Goal: Task Accomplishment & Management: Manage account settings

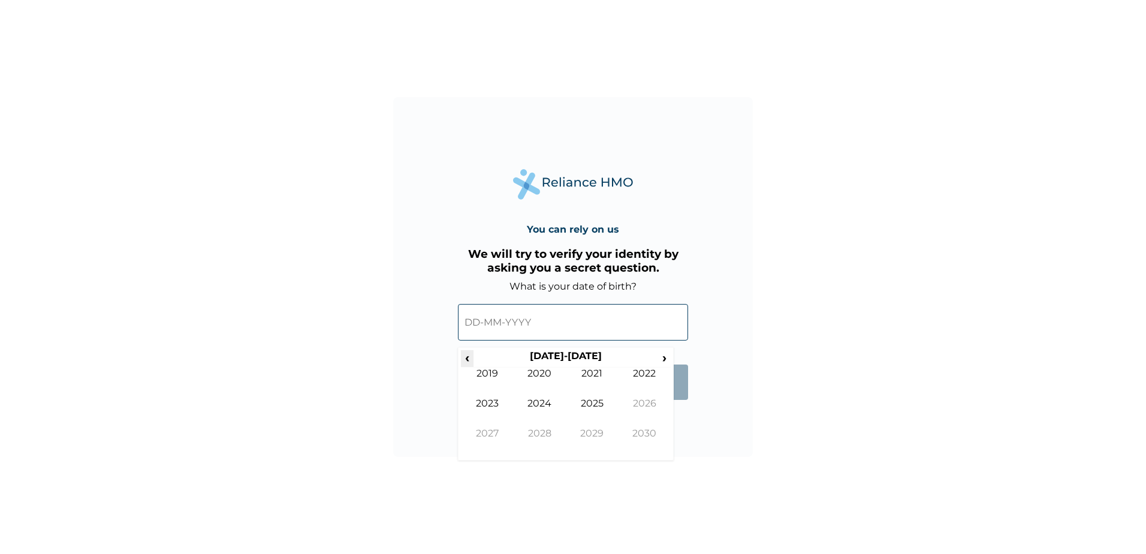
click at [473, 361] on span "‹" at bounding box center [467, 357] width 13 height 15
click at [665, 359] on span "›" at bounding box center [664, 357] width 13 height 15
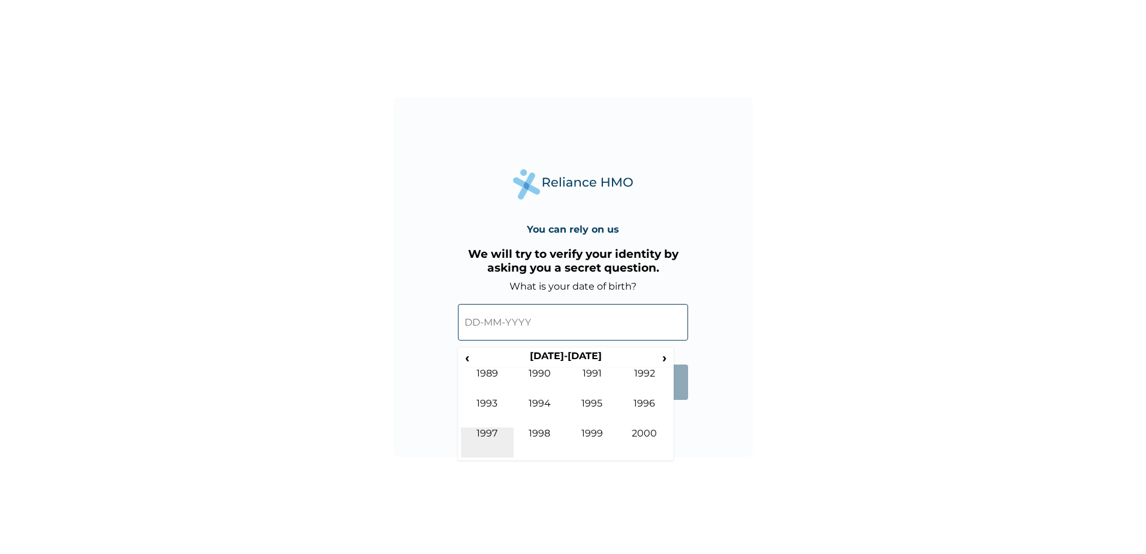
click at [485, 430] on td "1997" at bounding box center [487, 442] width 53 height 30
click at [653, 377] on td "Apr" at bounding box center [644, 382] width 53 height 30
click at [565, 436] on td "23" at bounding box center [566, 442] width 30 height 17
type input "[DATE]"
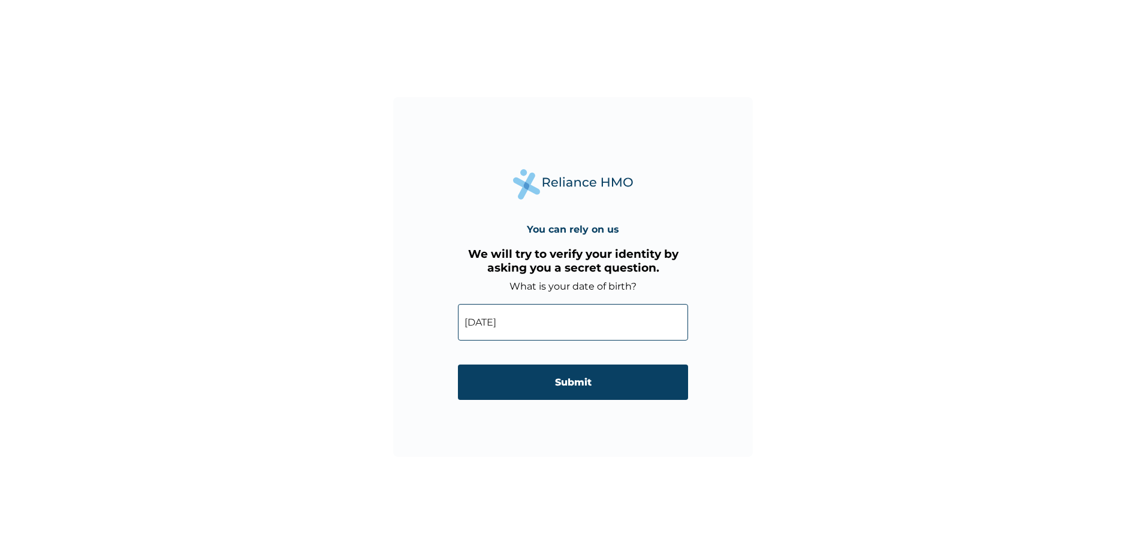
click at [555, 382] on input "Submit" at bounding box center [573, 381] width 230 height 35
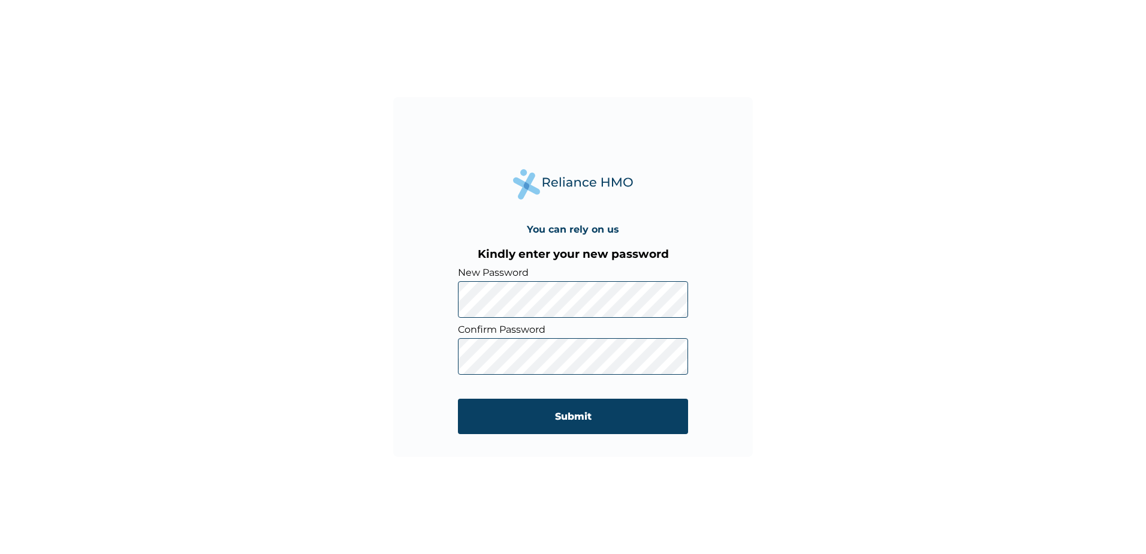
click at [569, 416] on input "Submit" at bounding box center [573, 415] width 230 height 35
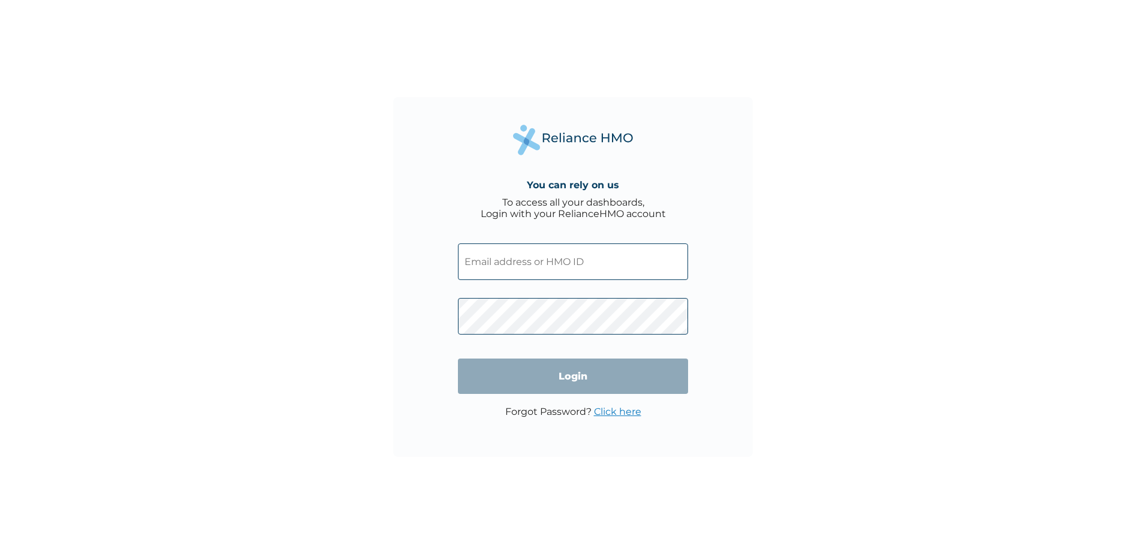
click at [518, 265] on input "text" at bounding box center [573, 261] width 230 height 37
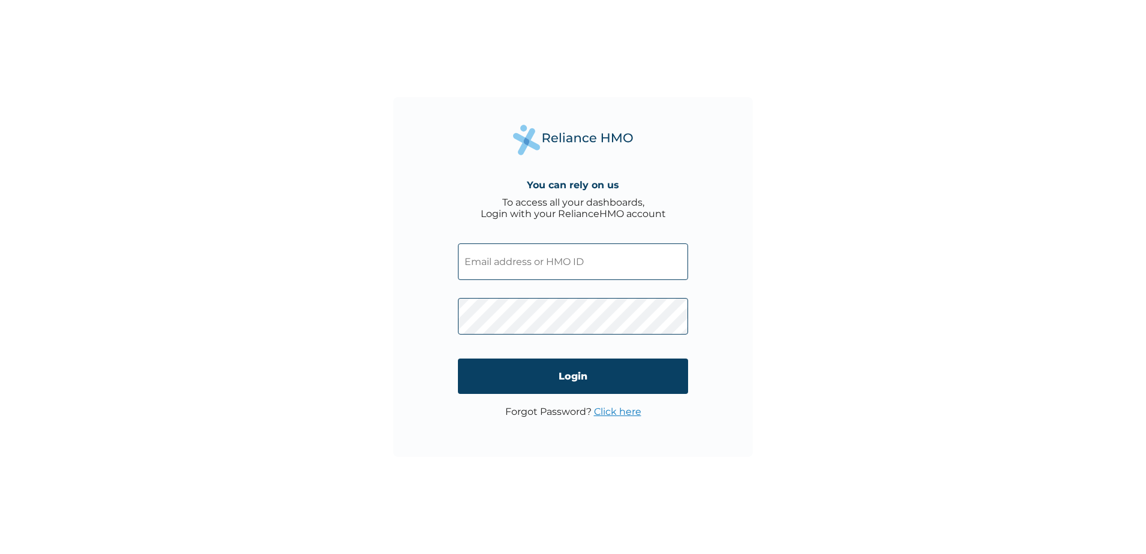
click at [532, 238] on span at bounding box center [573, 258] width 230 height 55
